Goal: Information Seeking & Learning: Find specific fact

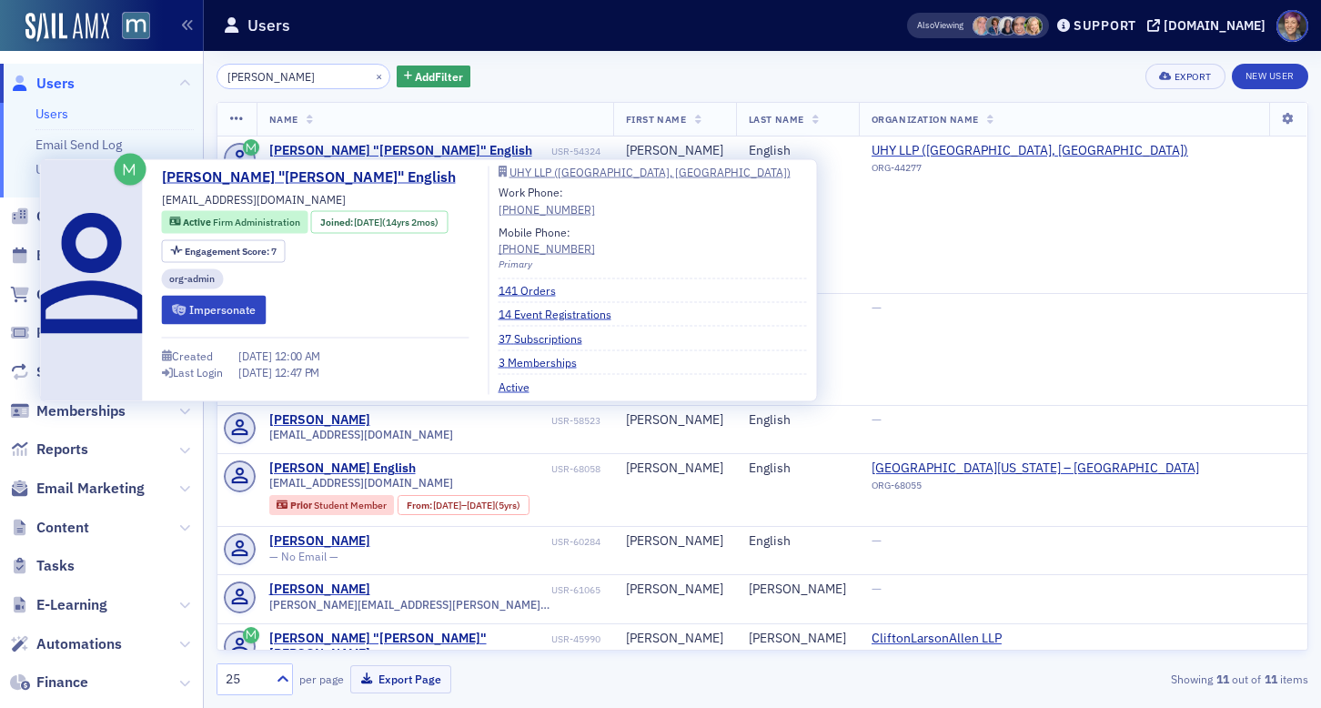
type input "[PERSON_NAME]"
click at [250, 199] on span "[EMAIL_ADDRESS][DOMAIN_NAME]" at bounding box center [254, 199] width 184 height 16
copy div "[EMAIL_ADDRESS][DOMAIN_NAME]"
